Goal: Check status: Check status

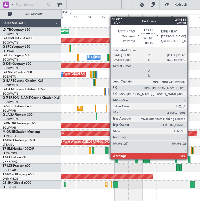
click at [190, 159] on div at bounding box center [189, 159] width 3 height 7
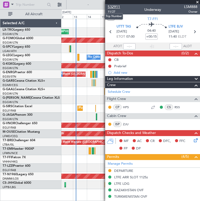
click at [117, 7] on span "532911" at bounding box center [114, 6] width 12 height 5
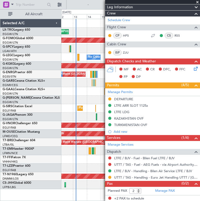
scroll to position [72, 0]
click at [197, 2] on span at bounding box center [197, 2] width 5 height 5
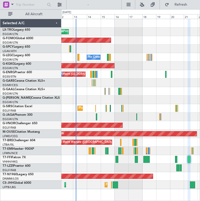
type input "0"
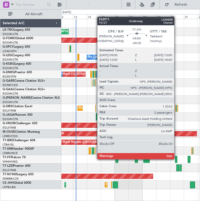
click at [177, 159] on div at bounding box center [176, 159] width 2 height 7
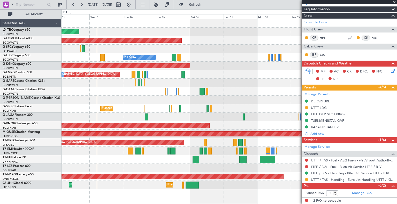
scroll to position [75, 0]
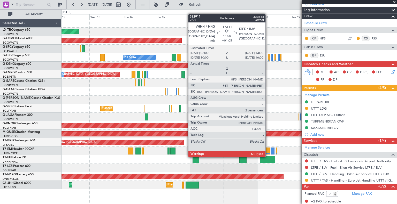
click at [200, 157] on div at bounding box center [267, 159] width 15 height 7
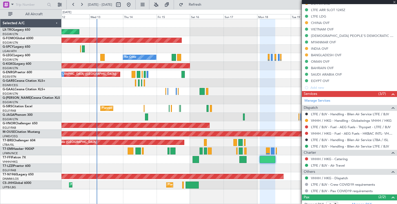
scroll to position [161, 0]
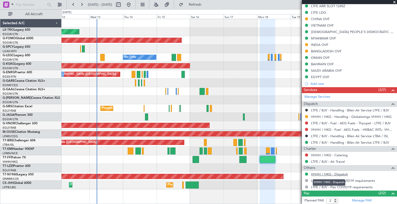
click at [200, 174] on link "VHHH / HKG - Dispatch" at bounding box center [329, 174] width 37 height 4
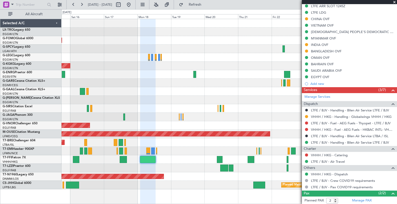
click at [162, 120] on div "Planned Maint Windsor Locks ([PERSON_NAME] Intl) A/C Unavailable [GEOGRAPHIC_DA…" at bounding box center [228, 104] width 335 height 170
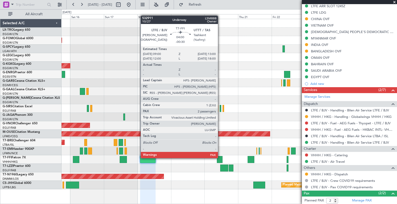
click at [200, 158] on div at bounding box center [220, 159] width 6 height 7
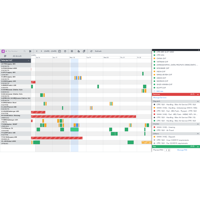
scroll to position [0, 0]
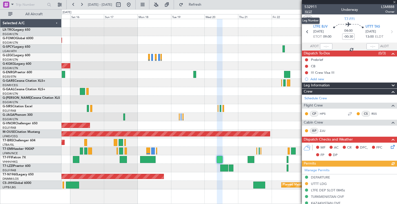
click at [200, 12] on span "10/27" at bounding box center [310, 12] width 12 height 4
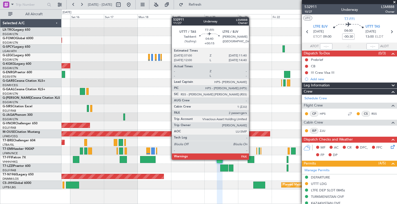
click at [200, 159] on div at bounding box center [250, 159] width 7 height 7
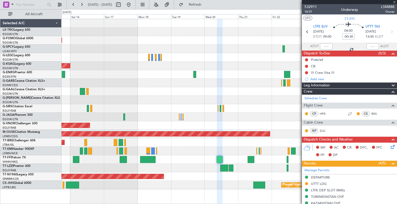
type input "+00:15"
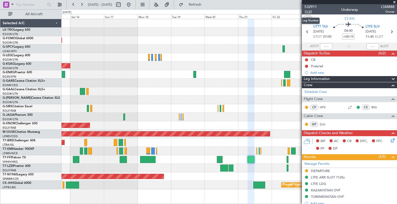
click at [200, 11] on span "11/27" at bounding box center [310, 12] width 12 height 4
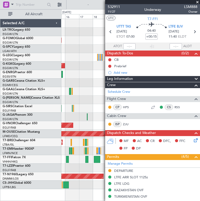
click at [197, 0] on span at bounding box center [197, 2] width 5 height 5
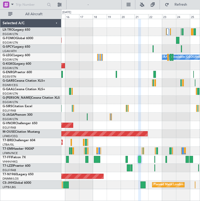
type input "0"
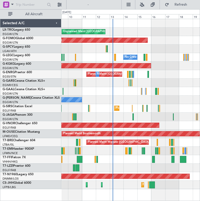
click at [168, 90] on div "Unplanned Maint [GEOGRAPHIC_DATA] ([GEOGRAPHIC_DATA]) Planned Maint Planned Mai…" at bounding box center [130, 104] width 139 height 170
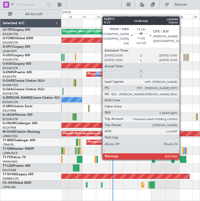
click at [182, 159] on div at bounding box center [183, 159] width 6 height 7
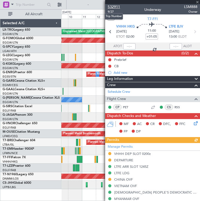
click at [117, 5] on span "532911" at bounding box center [114, 6] width 12 height 5
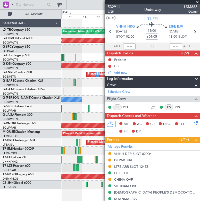
click at [197, 2] on span at bounding box center [197, 2] width 5 height 5
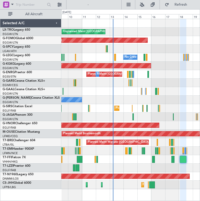
type input "0"
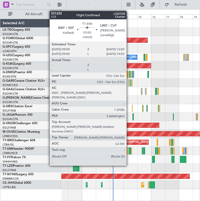
click at [129, 149] on div at bounding box center [130, 151] width 2 height 7
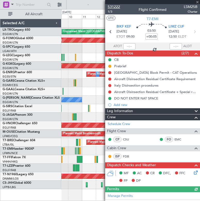
click at [119, 6] on span "531222" at bounding box center [114, 6] width 12 height 5
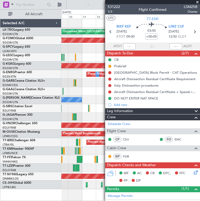
click at [198, 2] on span at bounding box center [197, 2] width 5 height 5
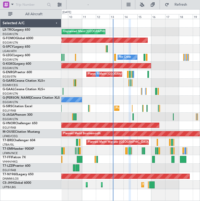
type input "0"
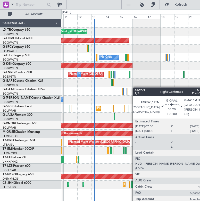
click at [137, 88] on div at bounding box center [138, 91] width 2 height 7
